Goal: Information Seeking & Learning: Learn about a topic

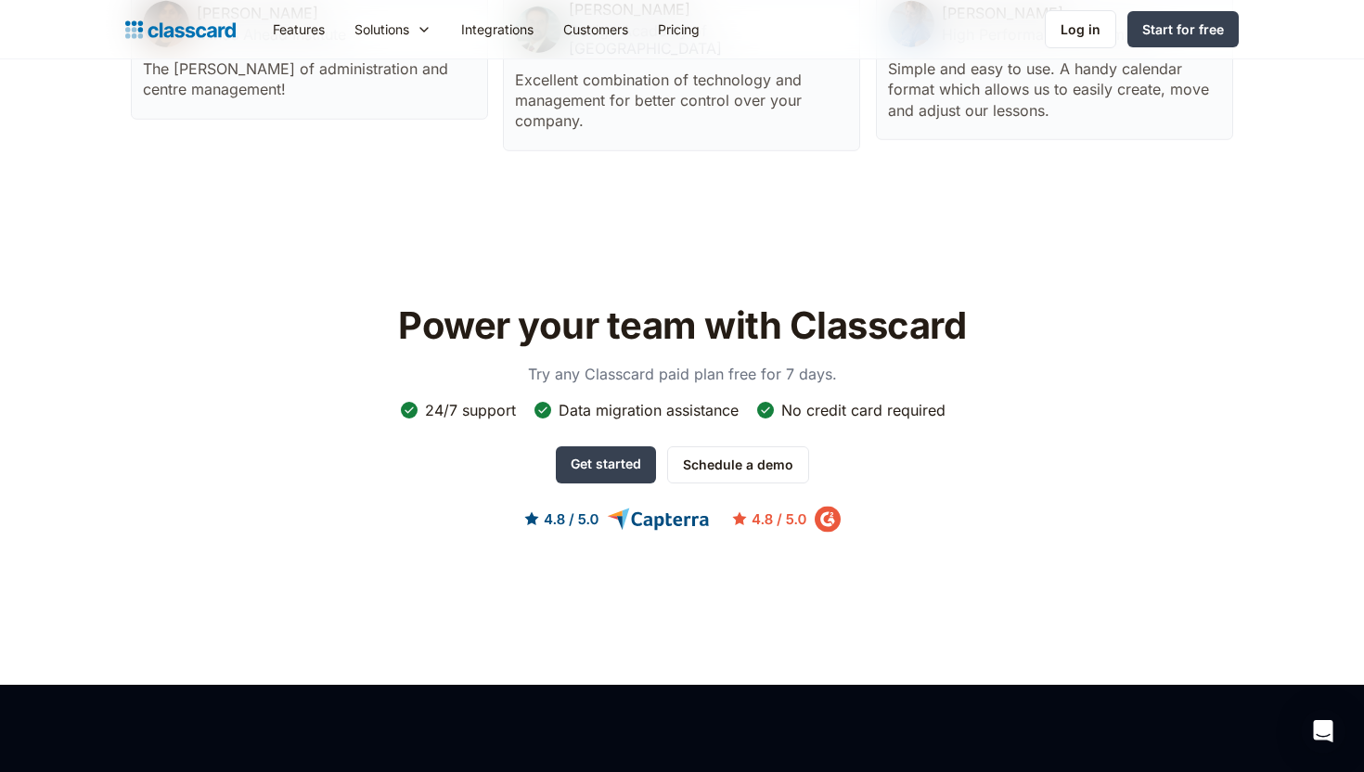
scroll to position [5973, 0]
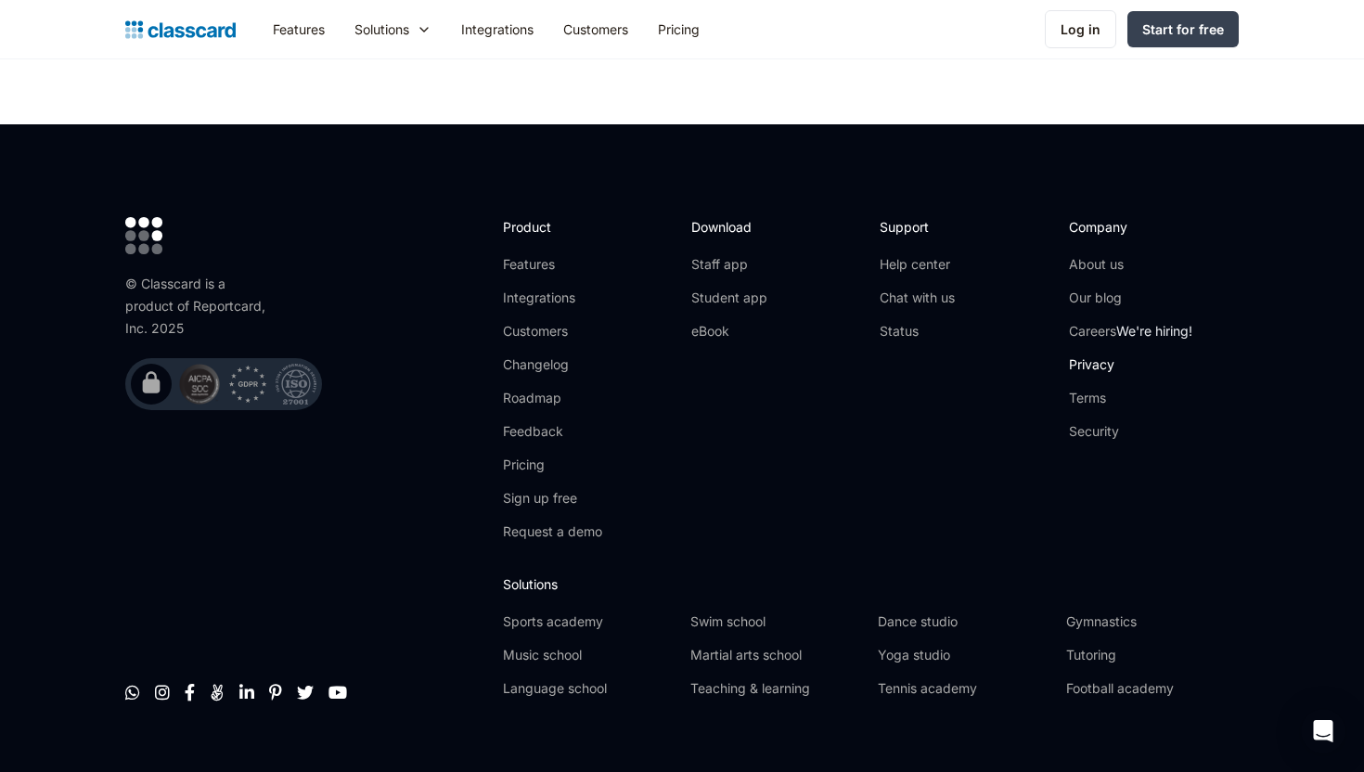
click at [1099, 355] on link "Privacy" at bounding box center [1130, 364] width 123 height 19
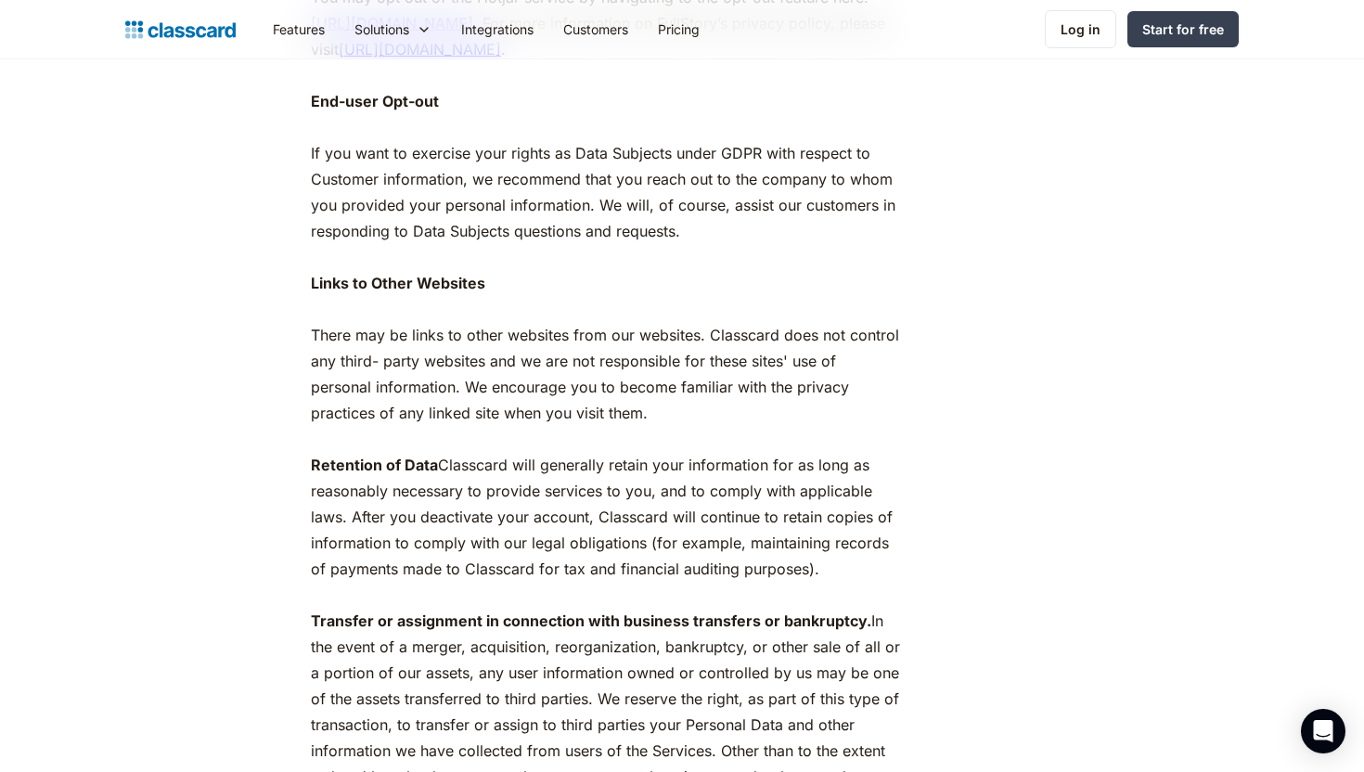
scroll to position [9771, 0]
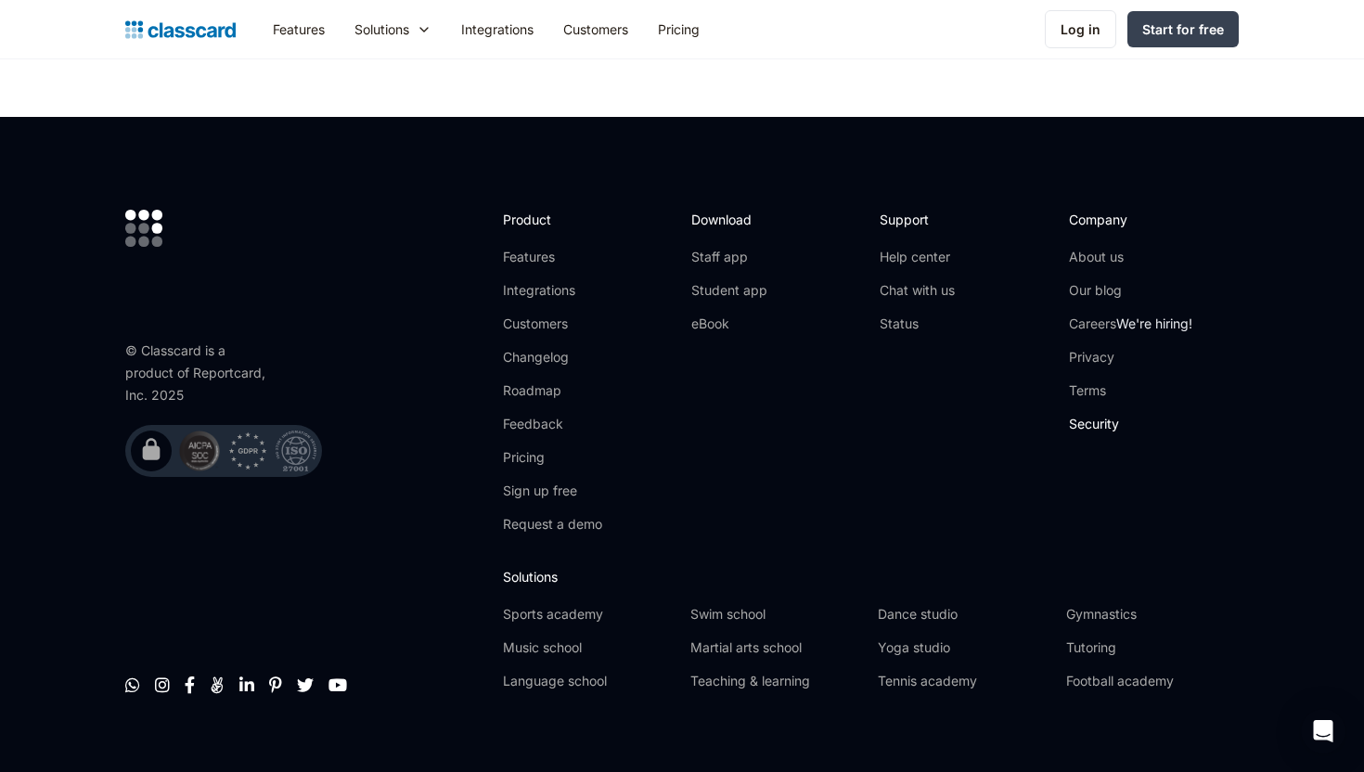
click at [1098, 415] on link "Security" at bounding box center [1130, 424] width 123 height 19
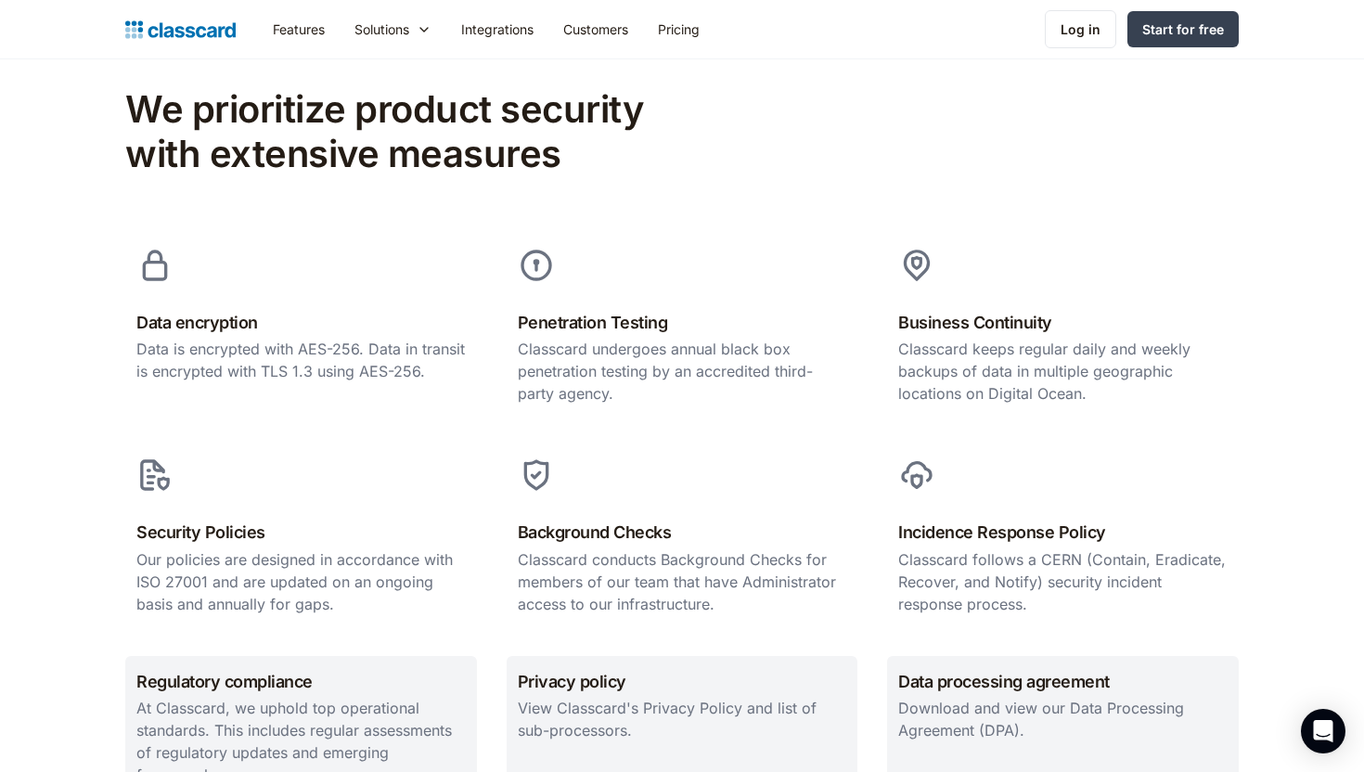
scroll to position [1040, 0]
